Goal: Transaction & Acquisition: Purchase product/service

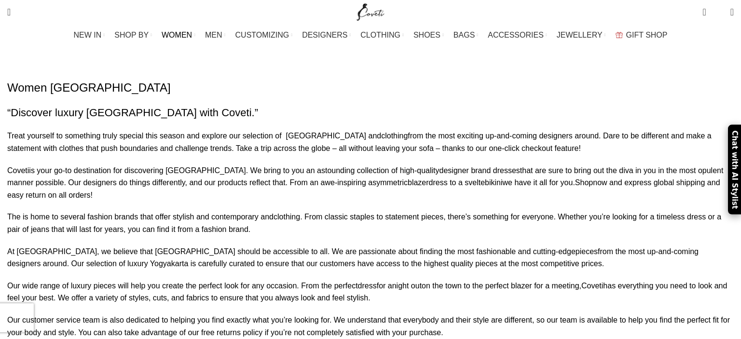
click at [192, 35] on span "WOMEN" at bounding box center [177, 34] width 30 height 9
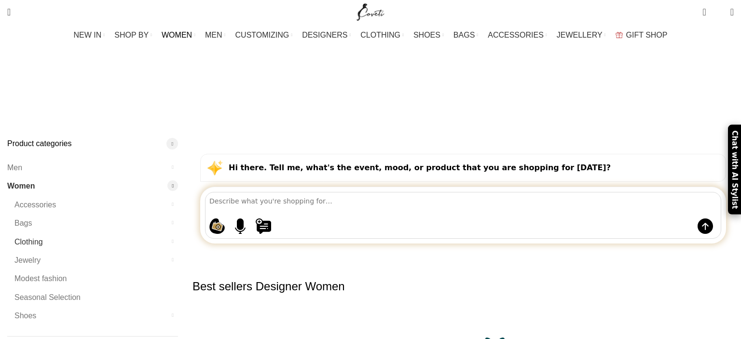
click at [114, 233] on link "Clothing" at bounding box center [90, 242] width 152 height 18
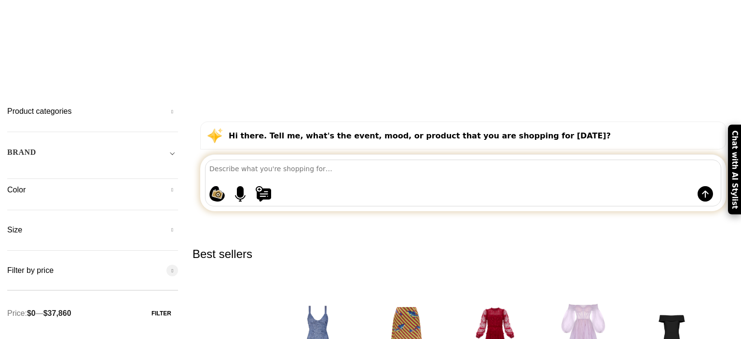
scroll to position [69, 0]
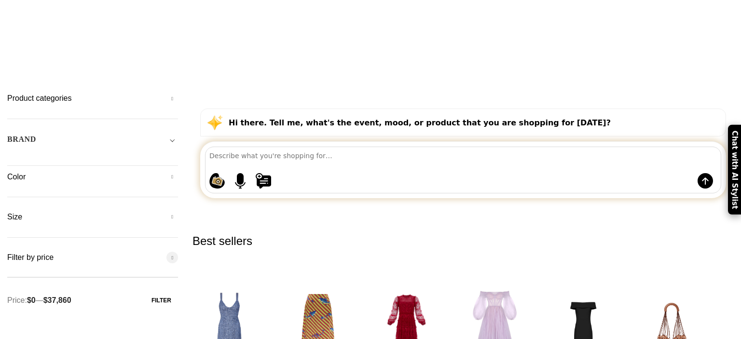
click at [178, 292] on button "Filter" at bounding box center [161, 300] width 33 height 17
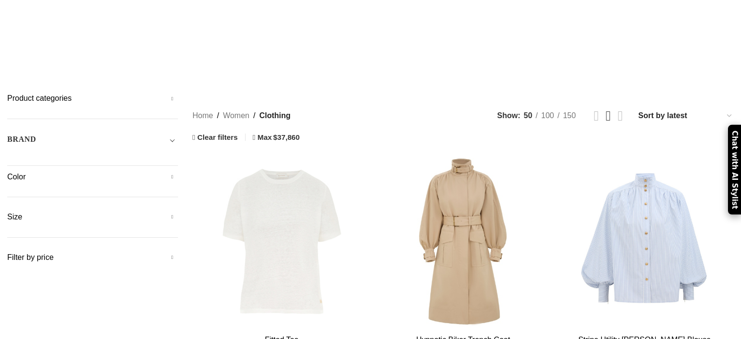
click at [178, 252] on h5 "Filter by price" at bounding box center [92, 257] width 171 height 11
click at [178, 292] on button "Filter" at bounding box center [161, 300] width 33 height 17
drag, startPoint x: 216, startPoint y: 183, endPoint x: 87, endPoint y: 182, distance: 128.9
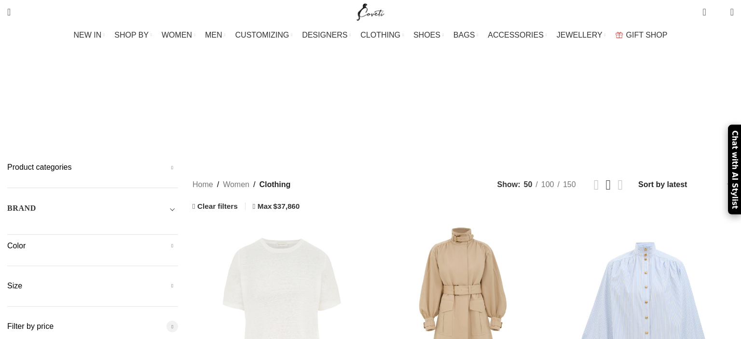
scroll to position [69, 0]
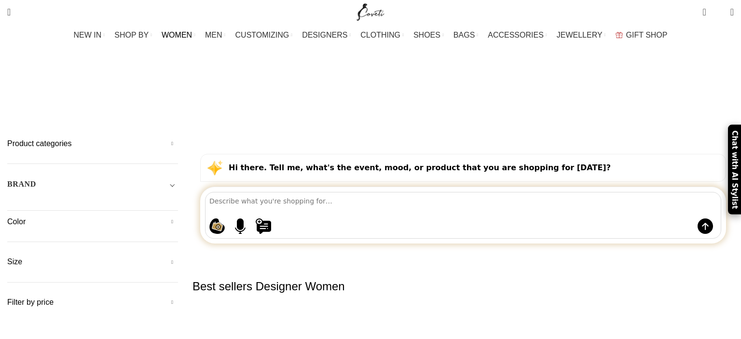
scroll to position [197, 0]
